Goal: Go to known website: Access a specific website the user already knows

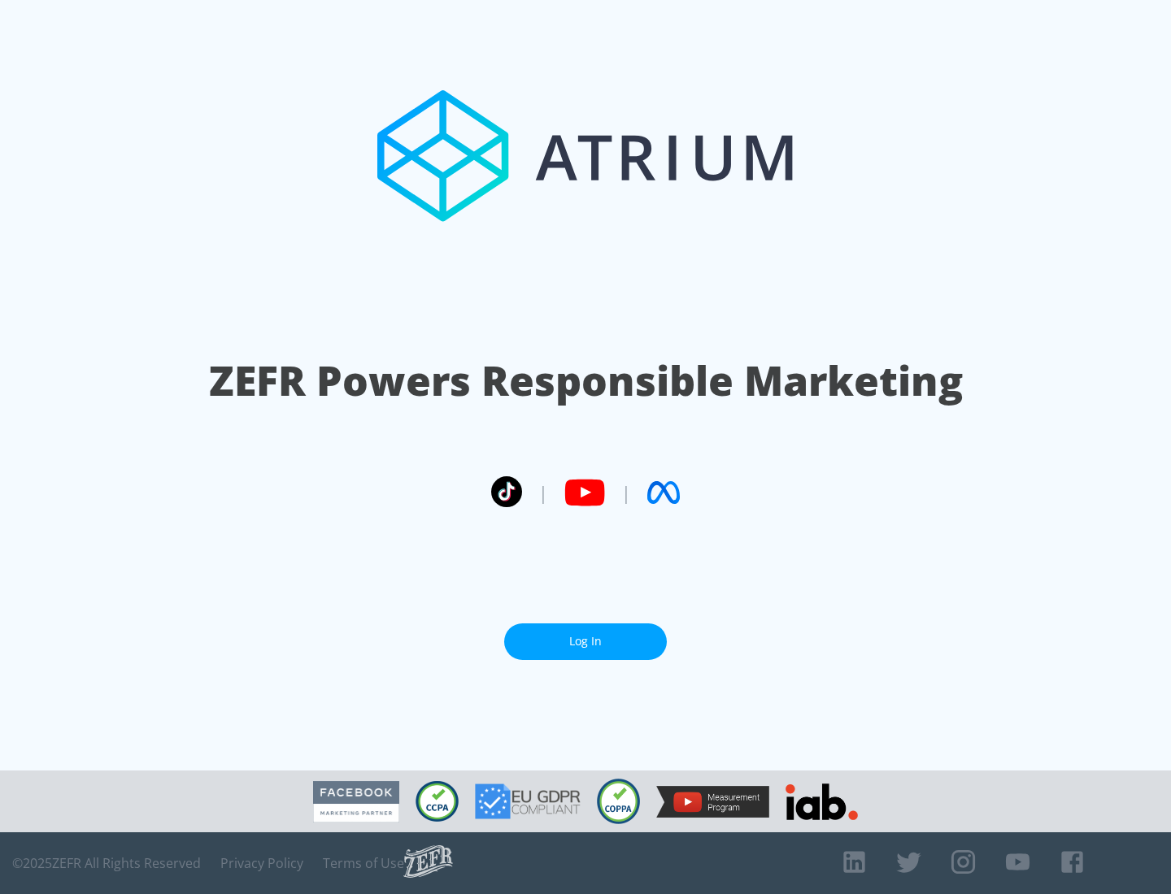
click at [585, 635] on link "Log In" at bounding box center [585, 642] width 163 height 37
